Goal: Task Accomplishment & Management: Use online tool/utility

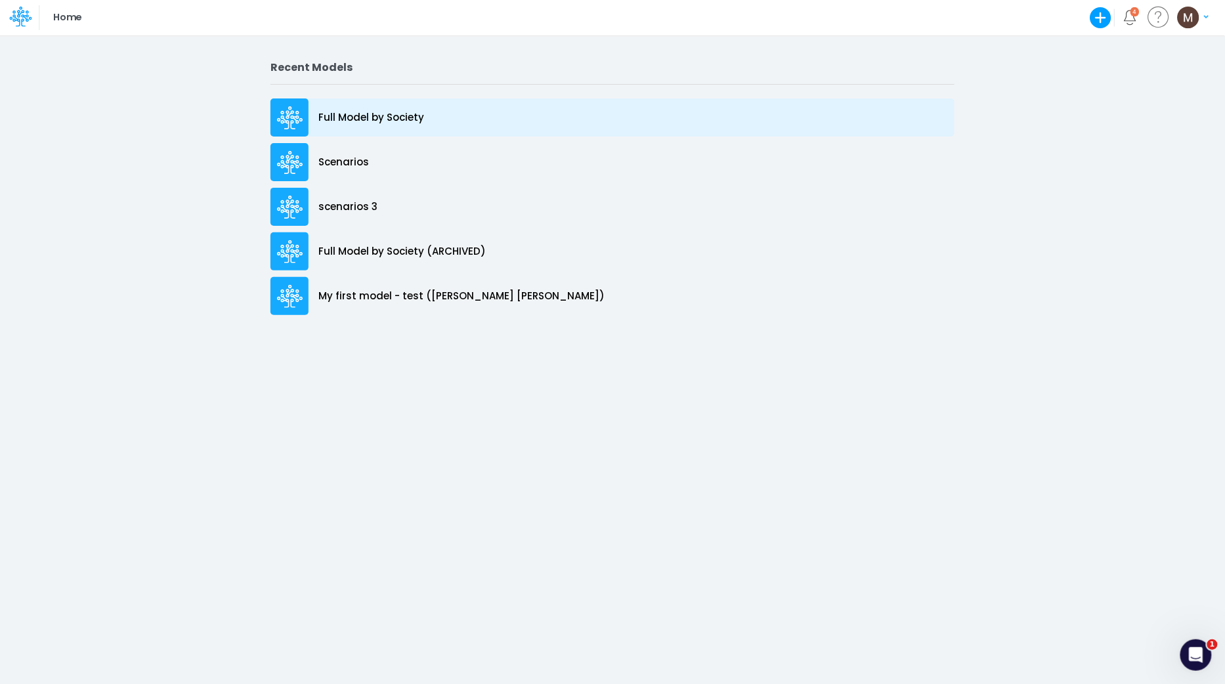
click at [367, 117] on p "Full Model by Society" at bounding box center [371, 117] width 106 height 15
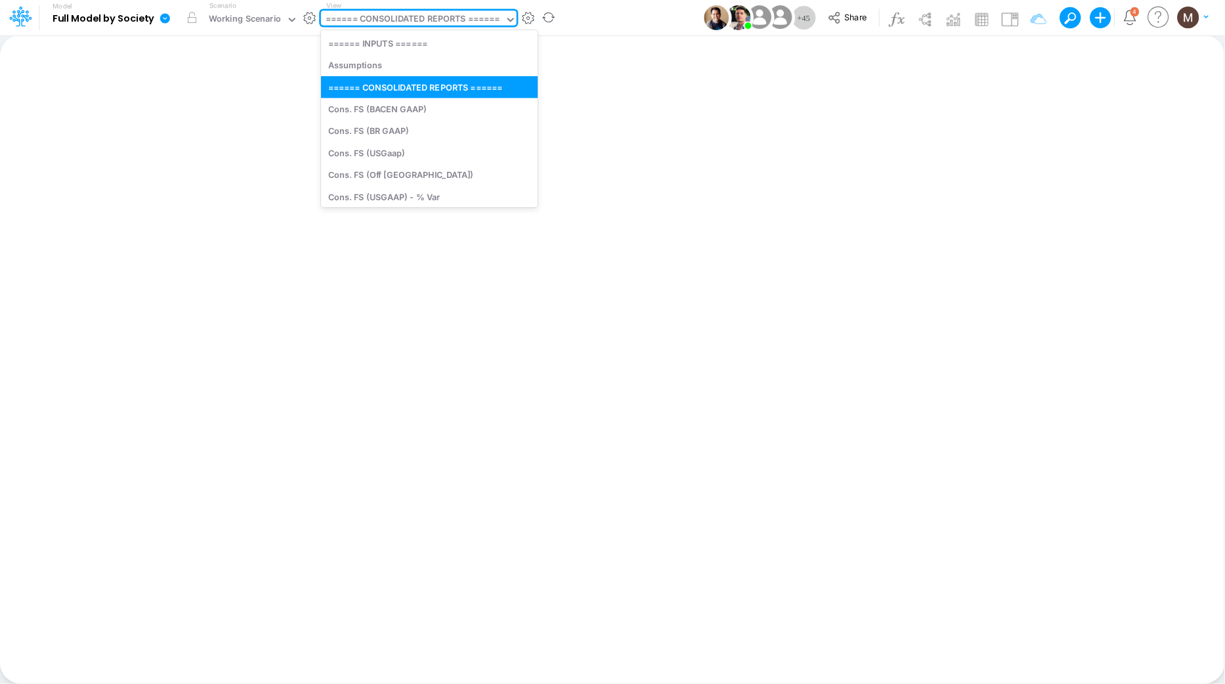
click at [420, 22] on div "====== CONSOLIDATED REPORTS ======" at bounding box center [413, 19] width 175 height 15
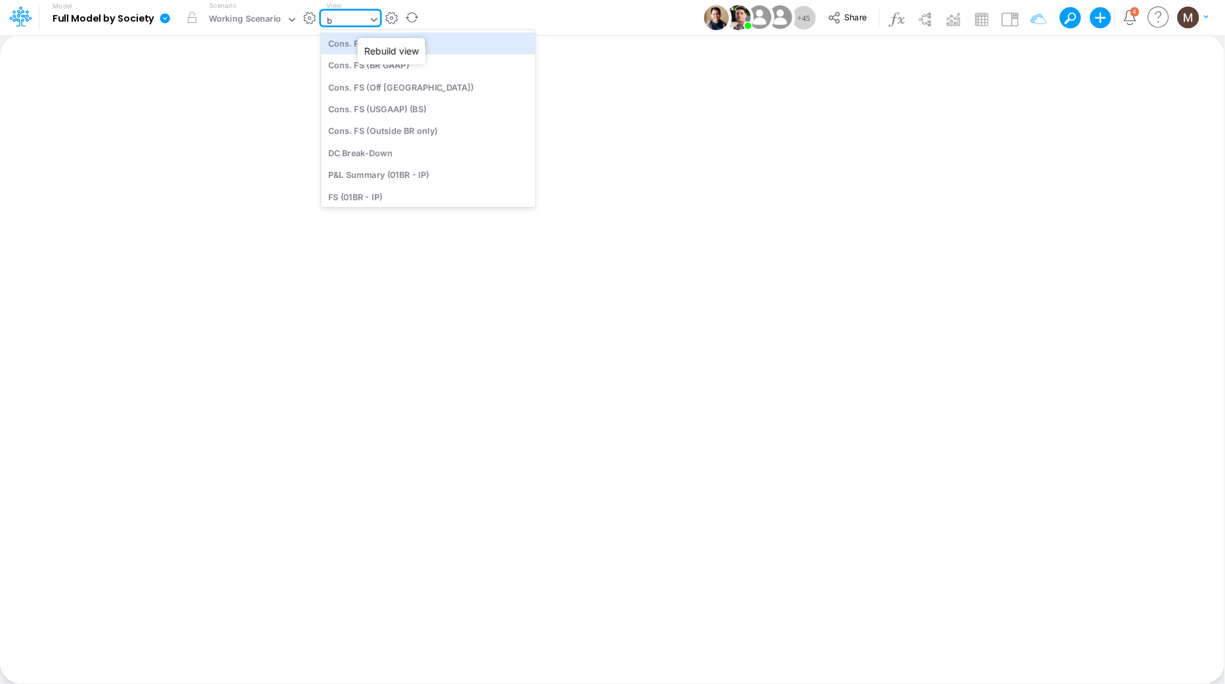
type input "ba"
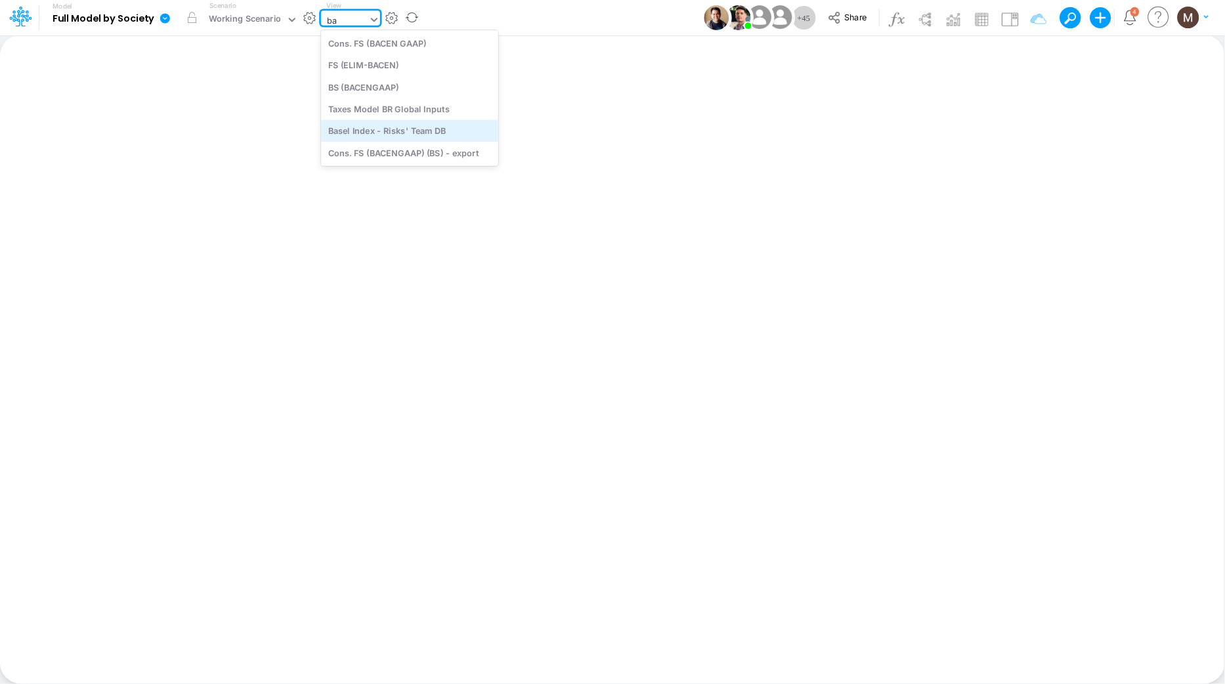
click at [437, 124] on div "Basel Index - Risks' Team DB" at bounding box center [409, 131] width 177 height 22
type input "Basel Index - Datasource"
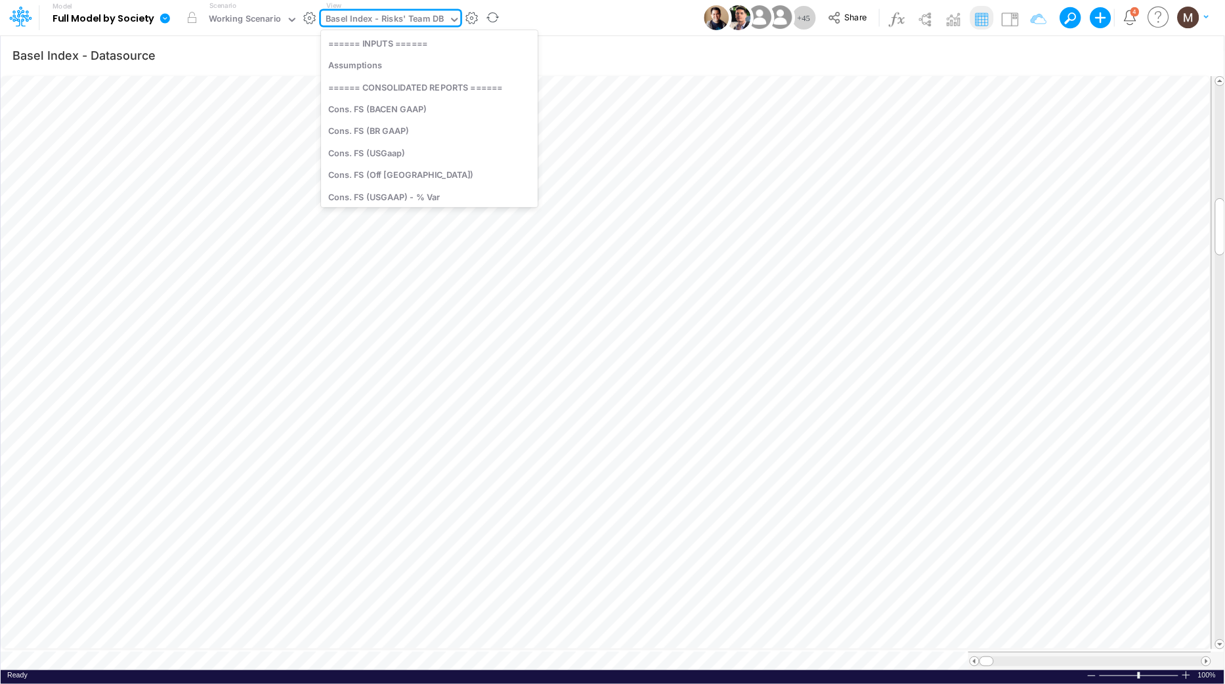
click at [375, 19] on div "Basel Index - Risks' Team DB" at bounding box center [385, 19] width 118 height 15
type input "cac"
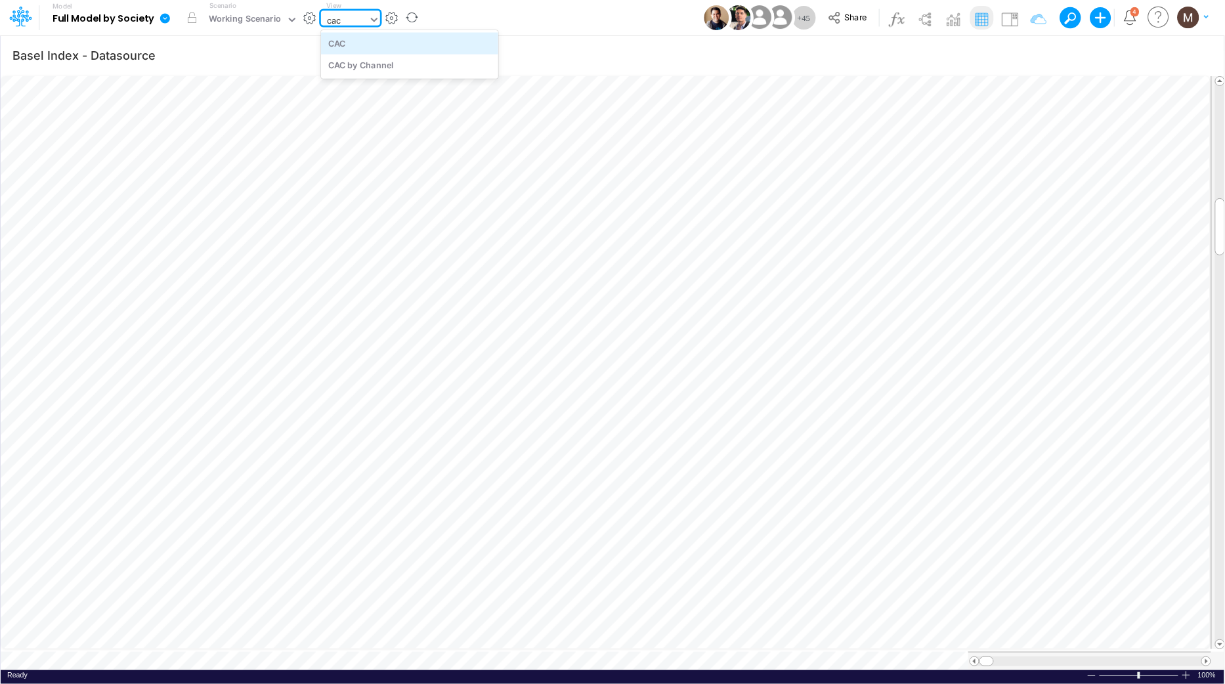
click at [380, 44] on div "CAC" at bounding box center [409, 43] width 177 height 22
click at [263, 24] on div "Working Scenario" at bounding box center [245, 19] width 73 height 15
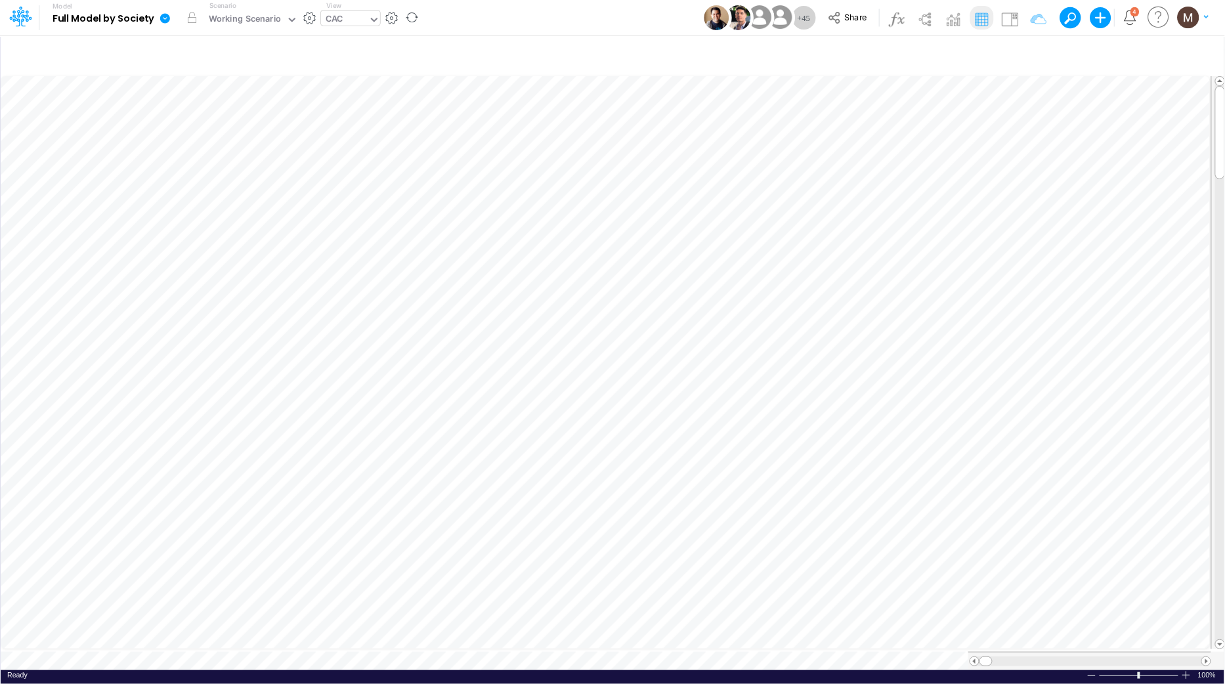
click at [143, 18] on b "Full Model by Society" at bounding box center [104, 19] width 102 height 12
click at [159, 20] on icon at bounding box center [165, 18] width 12 height 12
click at [220, 109] on button "Export" at bounding box center [231, 115] width 141 height 22
click at [361, 122] on button "Excel" at bounding box center [372, 122] width 141 height 20
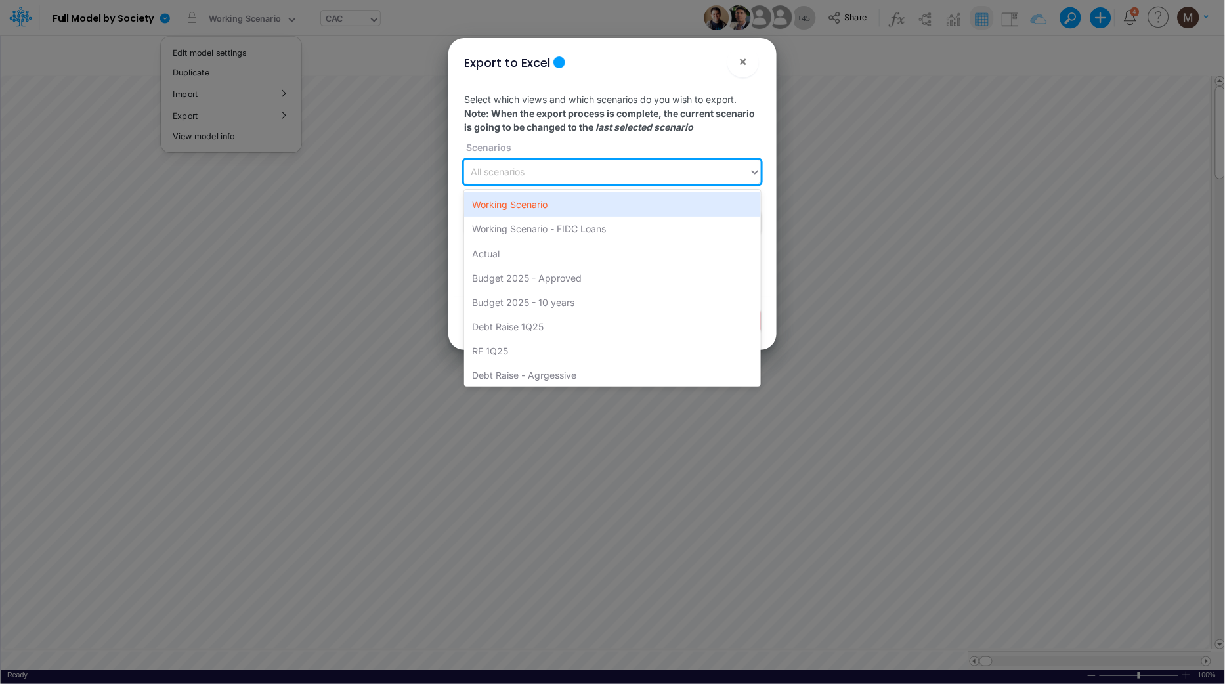
click at [579, 181] on div "All scenarios" at bounding box center [606, 173] width 285 height 22
click at [569, 204] on div "Working Scenario" at bounding box center [612, 204] width 297 height 24
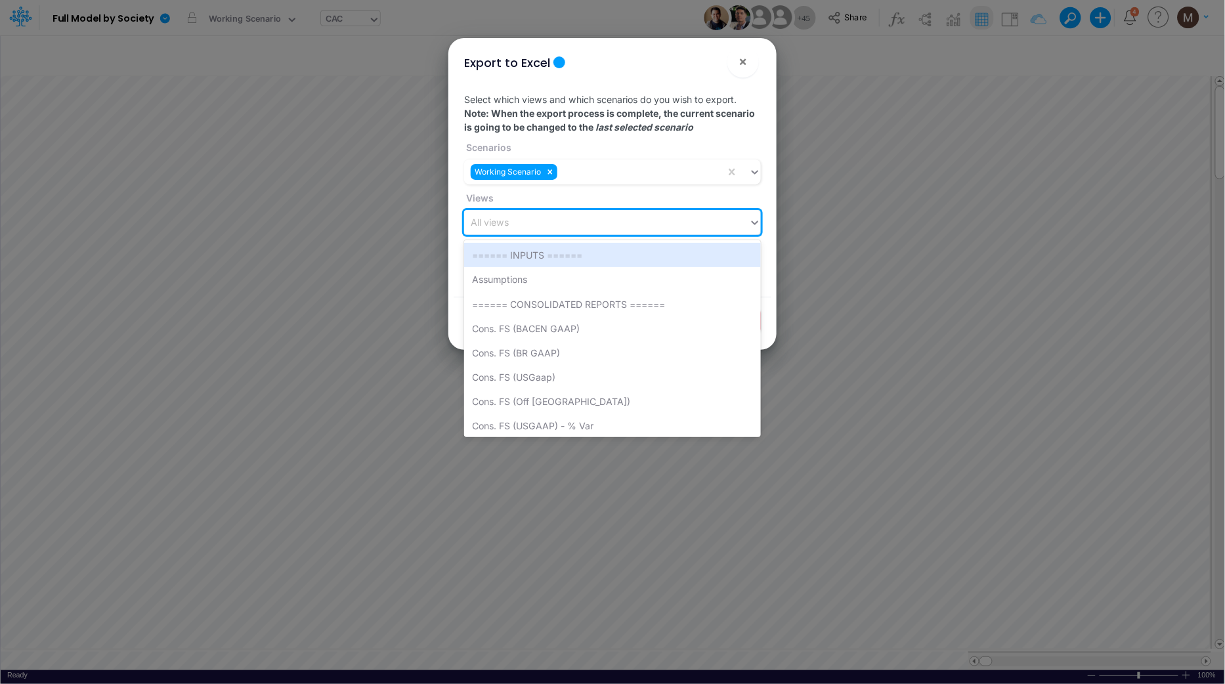
click at [571, 216] on div "All views" at bounding box center [606, 223] width 285 height 22
type input "cac"
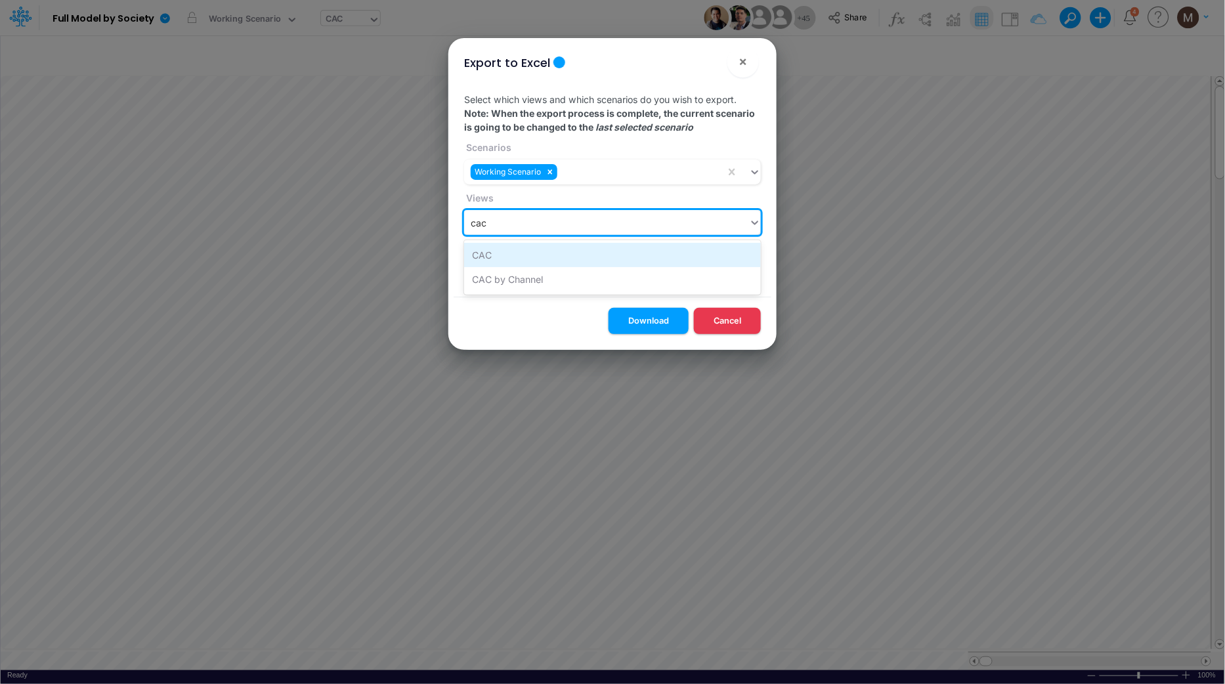
click at [561, 254] on div "CAC" at bounding box center [612, 255] width 297 height 24
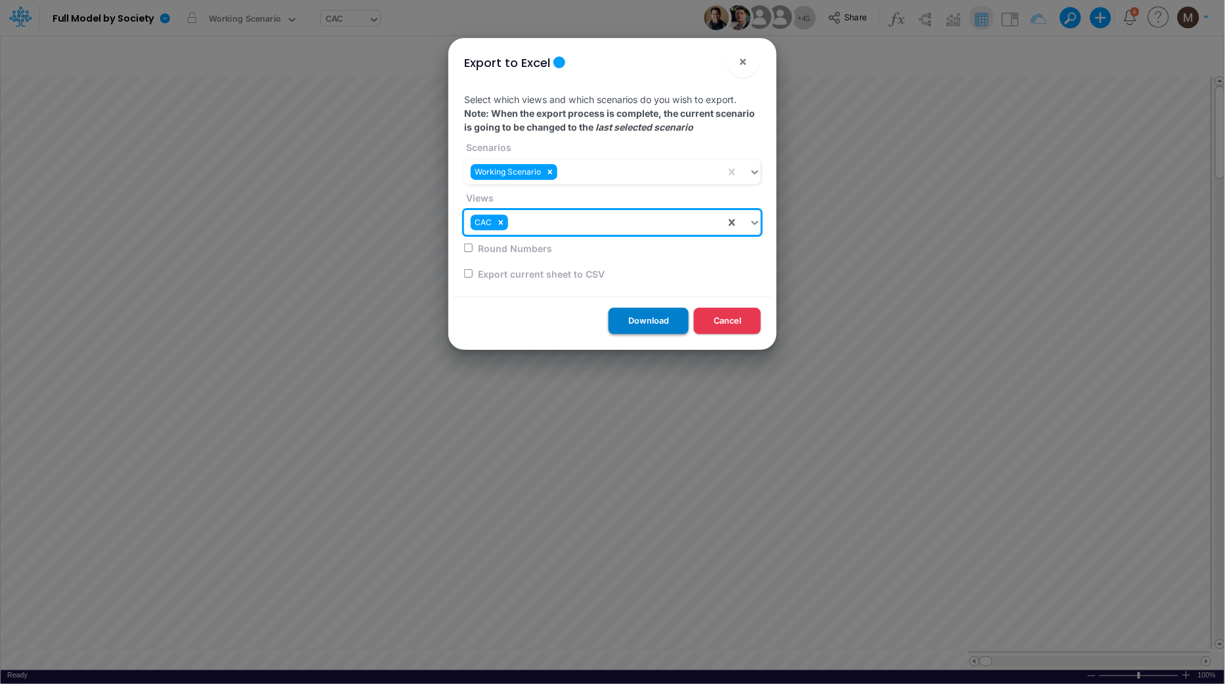
click at [611, 321] on button "Download" at bounding box center [649, 321] width 80 height 26
click at [743, 65] on span "×" at bounding box center [743, 61] width 9 height 16
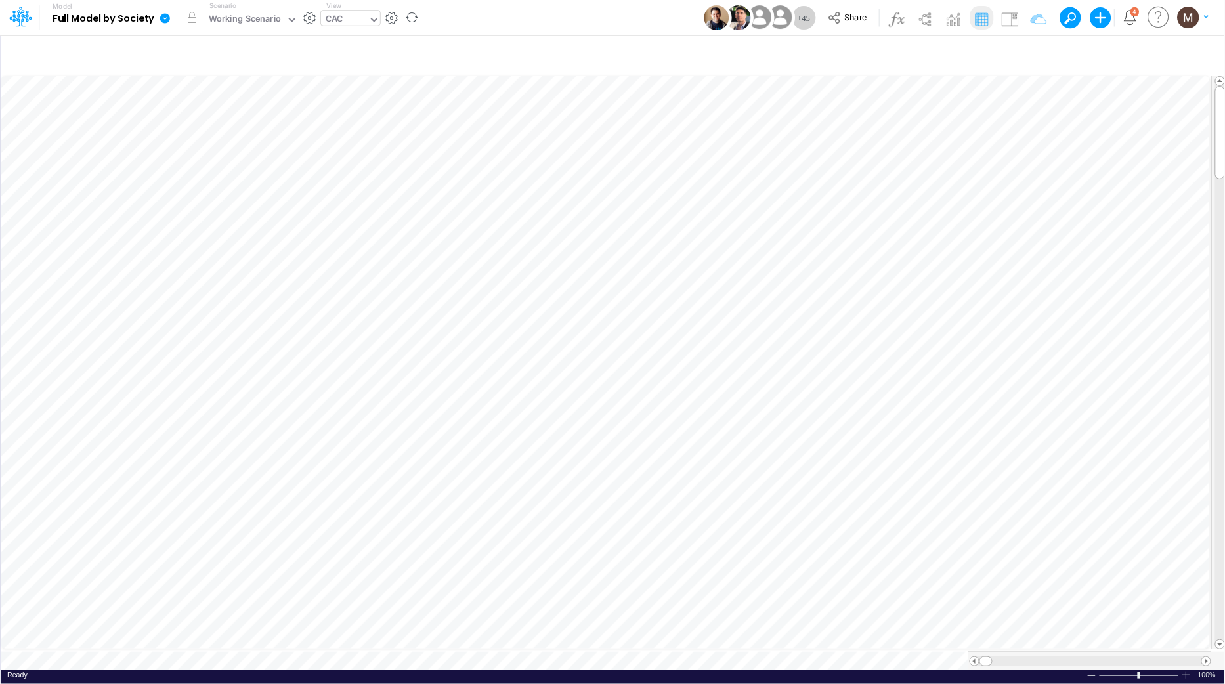
click at [163, 18] on icon at bounding box center [165, 18] width 10 height 10
click at [225, 118] on button "Export" at bounding box center [231, 115] width 141 height 22
click at [341, 122] on button "Excel" at bounding box center [372, 122] width 141 height 20
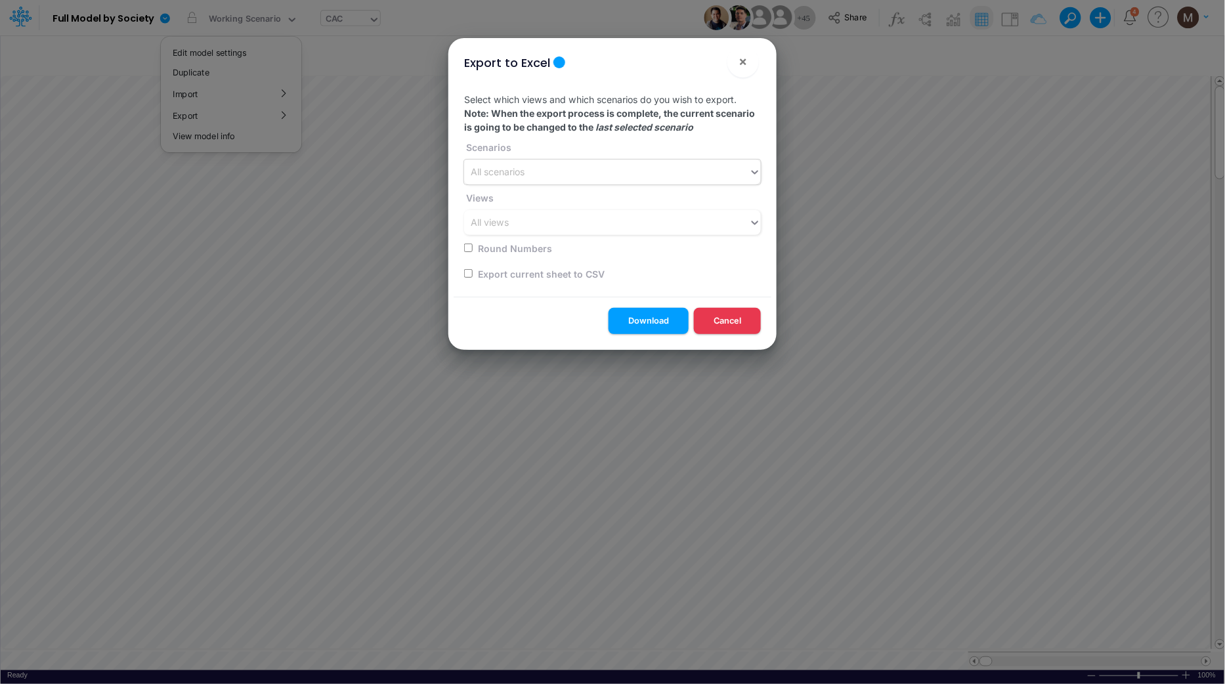
click at [541, 176] on div "All scenarios" at bounding box center [606, 173] width 285 height 22
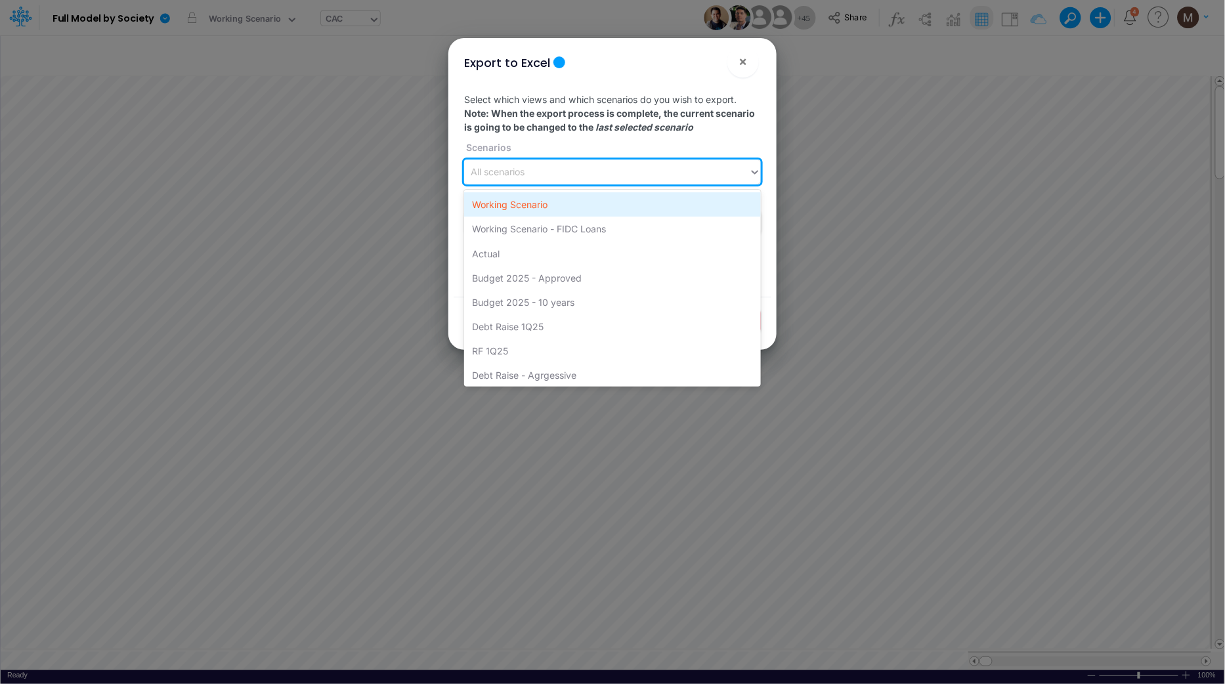
click at [530, 198] on div "Working Scenario" at bounding box center [612, 204] width 297 height 24
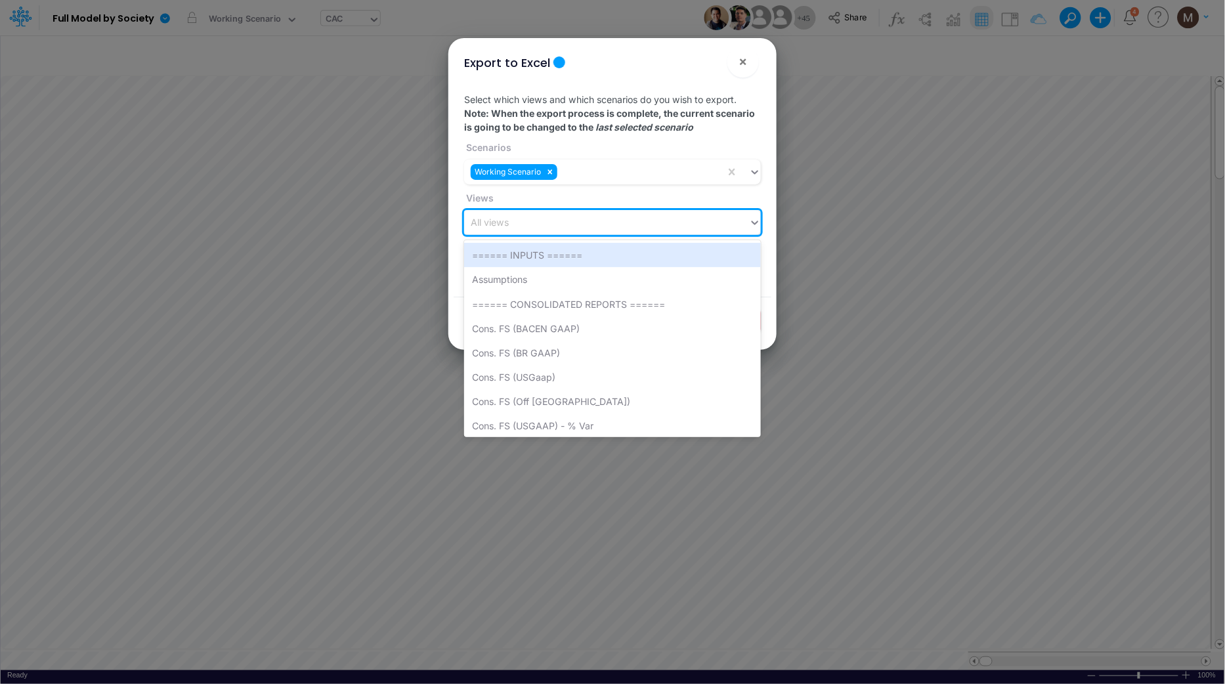
click at [533, 230] on div "All views" at bounding box center [606, 223] width 285 height 22
type input "cac"
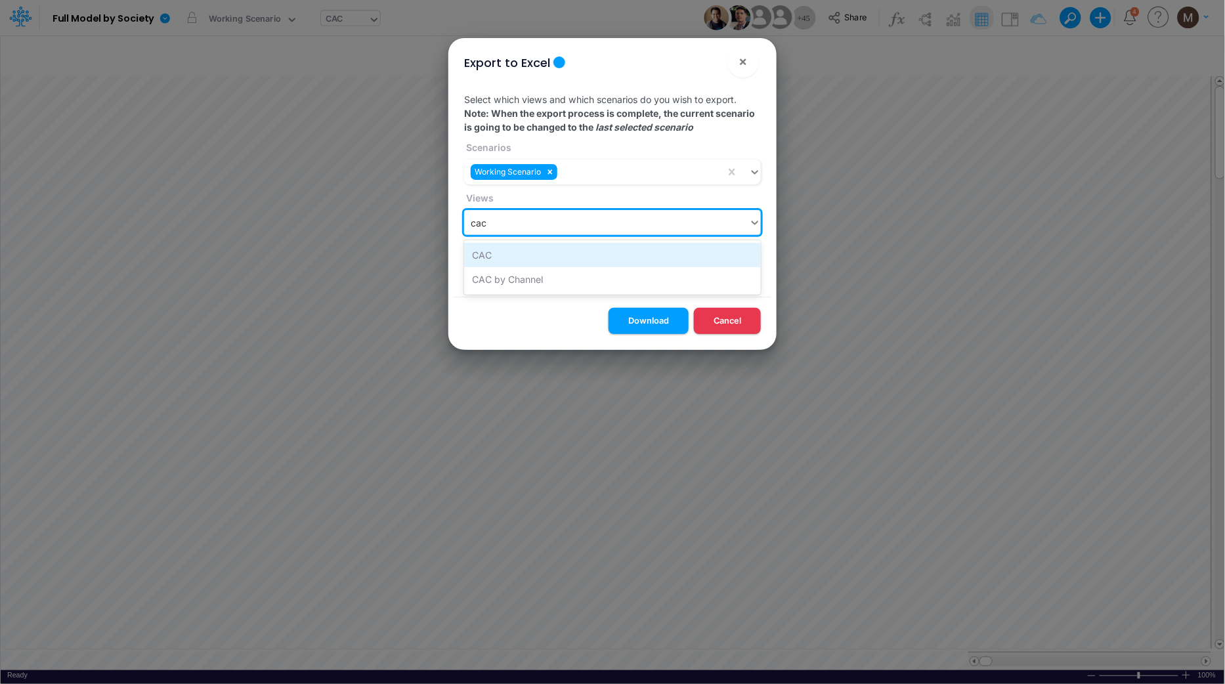
click at [536, 257] on div "CAC" at bounding box center [612, 255] width 297 height 24
click at [519, 282] on div "Export current sheet to CSV" at bounding box center [608, 274] width 289 height 26
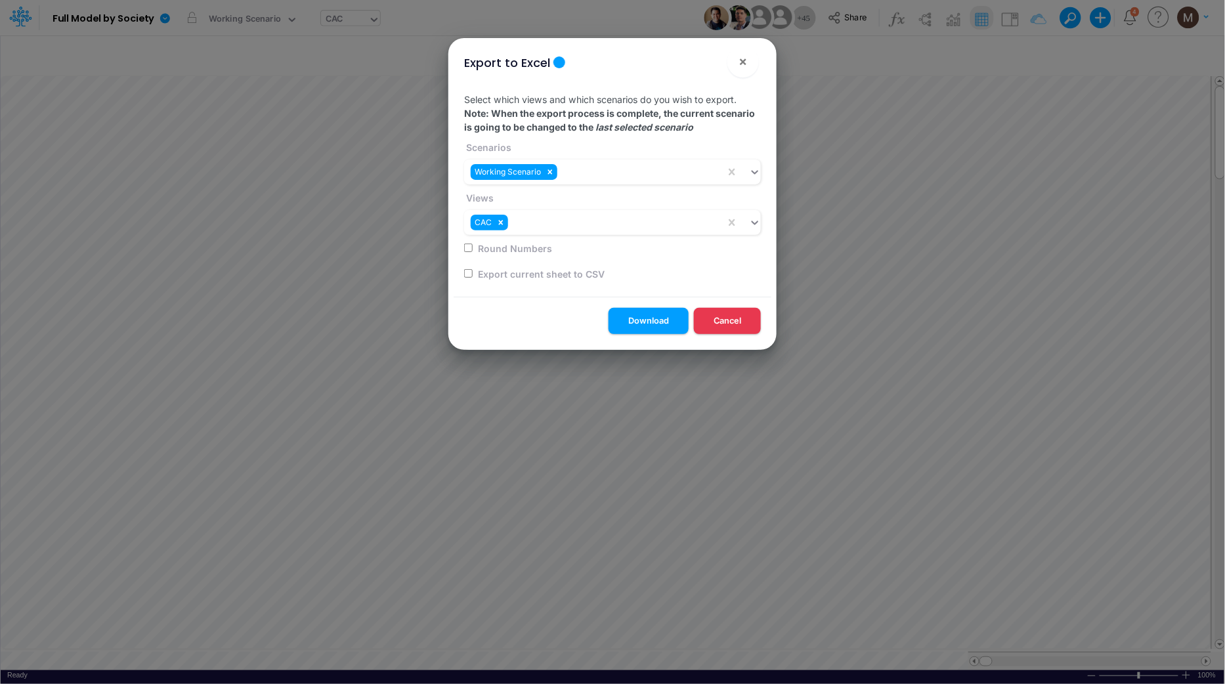
click at [513, 273] on label "Export current sheet to CSV" at bounding box center [540, 274] width 129 height 14
click at [468, 272] on input "checkbox" at bounding box center [468, 273] width 9 height 9
checkbox input "true"
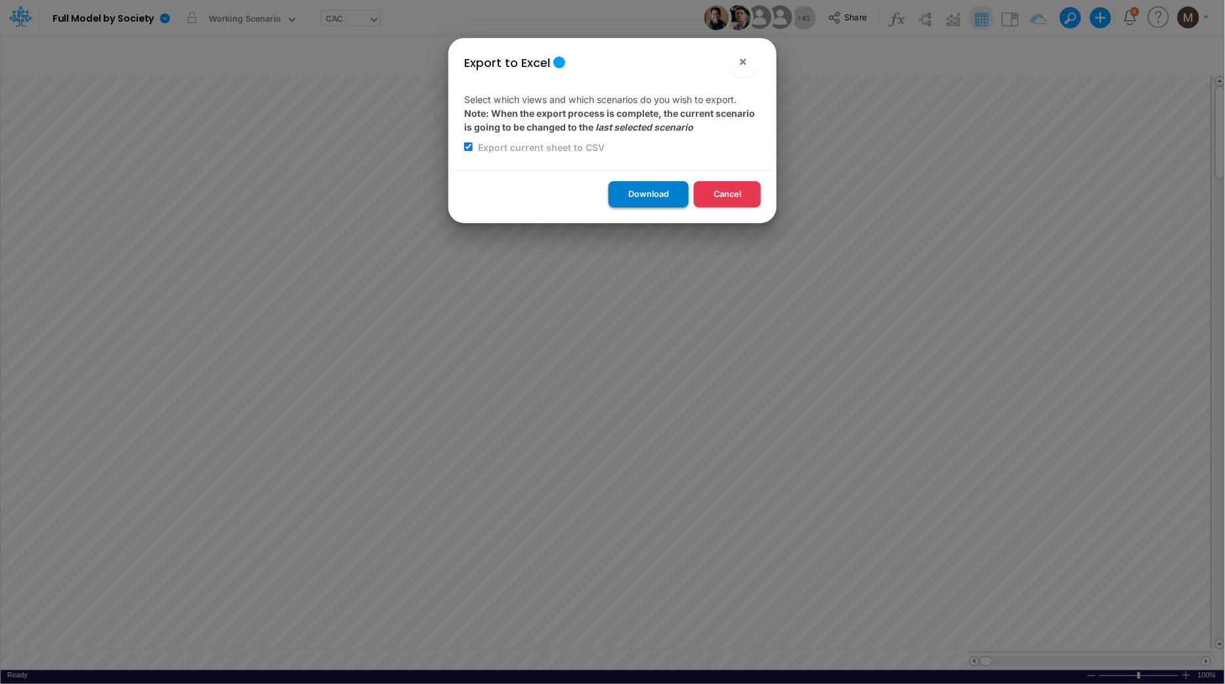
click at [653, 195] on button "Download" at bounding box center [649, 194] width 80 height 26
click at [744, 71] on button "×" at bounding box center [744, 62] width 32 height 32
